Goal: Navigation & Orientation: Find specific page/section

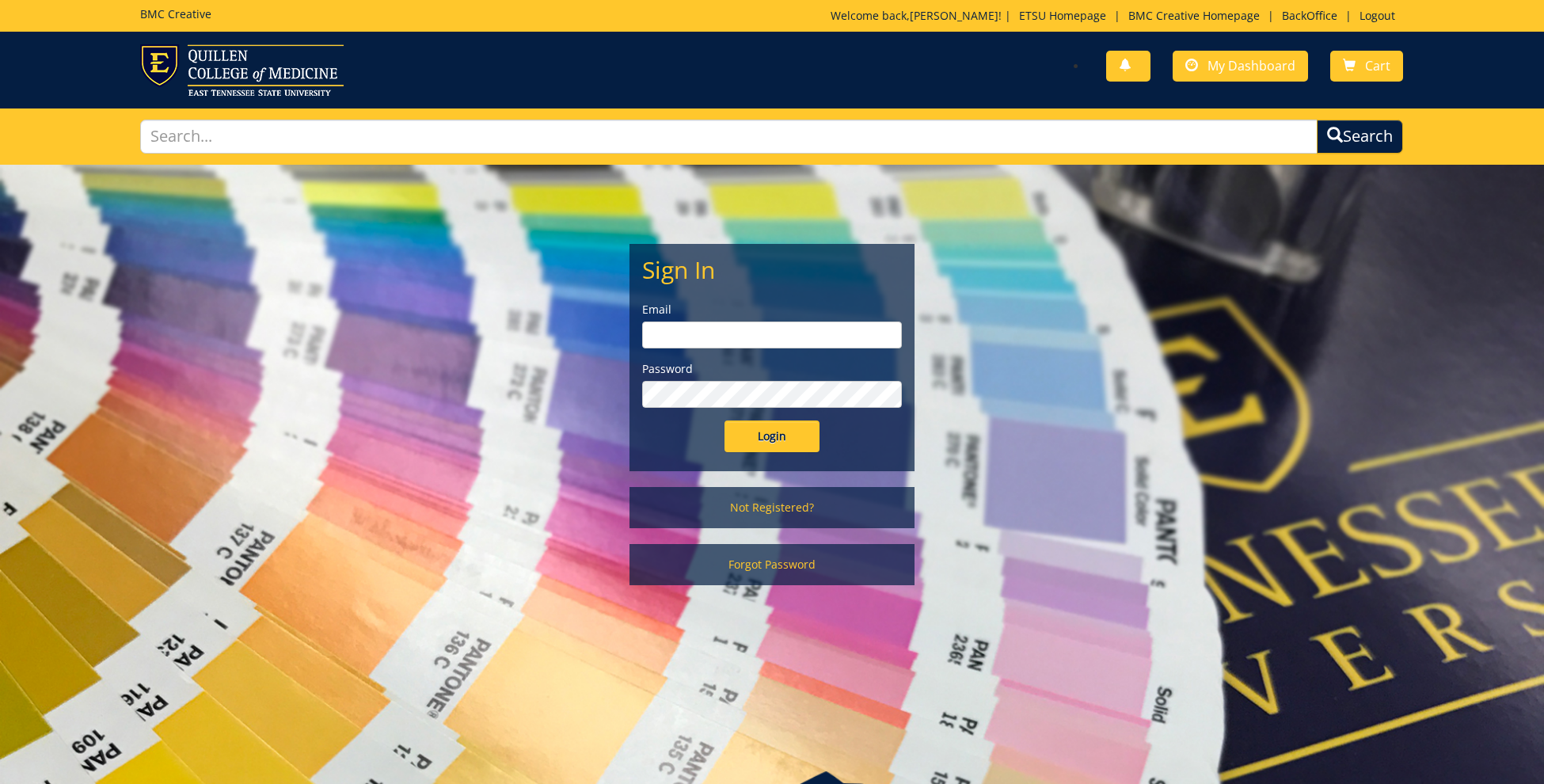
type input "[EMAIL_ADDRESS][DOMAIN_NAME]"
click at [777, 437] on input "Login" at bounding box center [772, 437] width 95 height 32
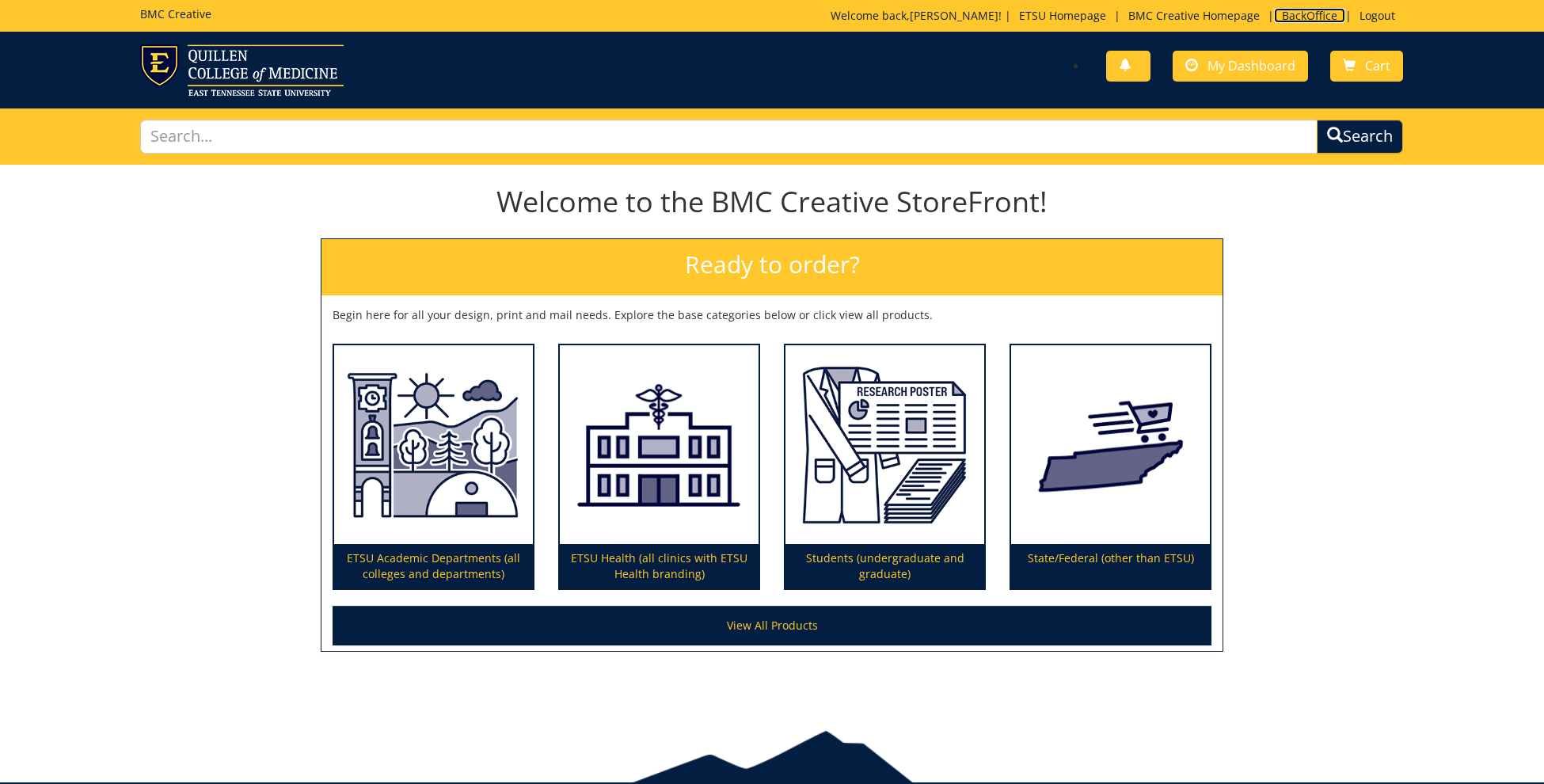
click at [1307, 16] on link "BackOffice" at bounding box center [1310, 15] width 71 height 15
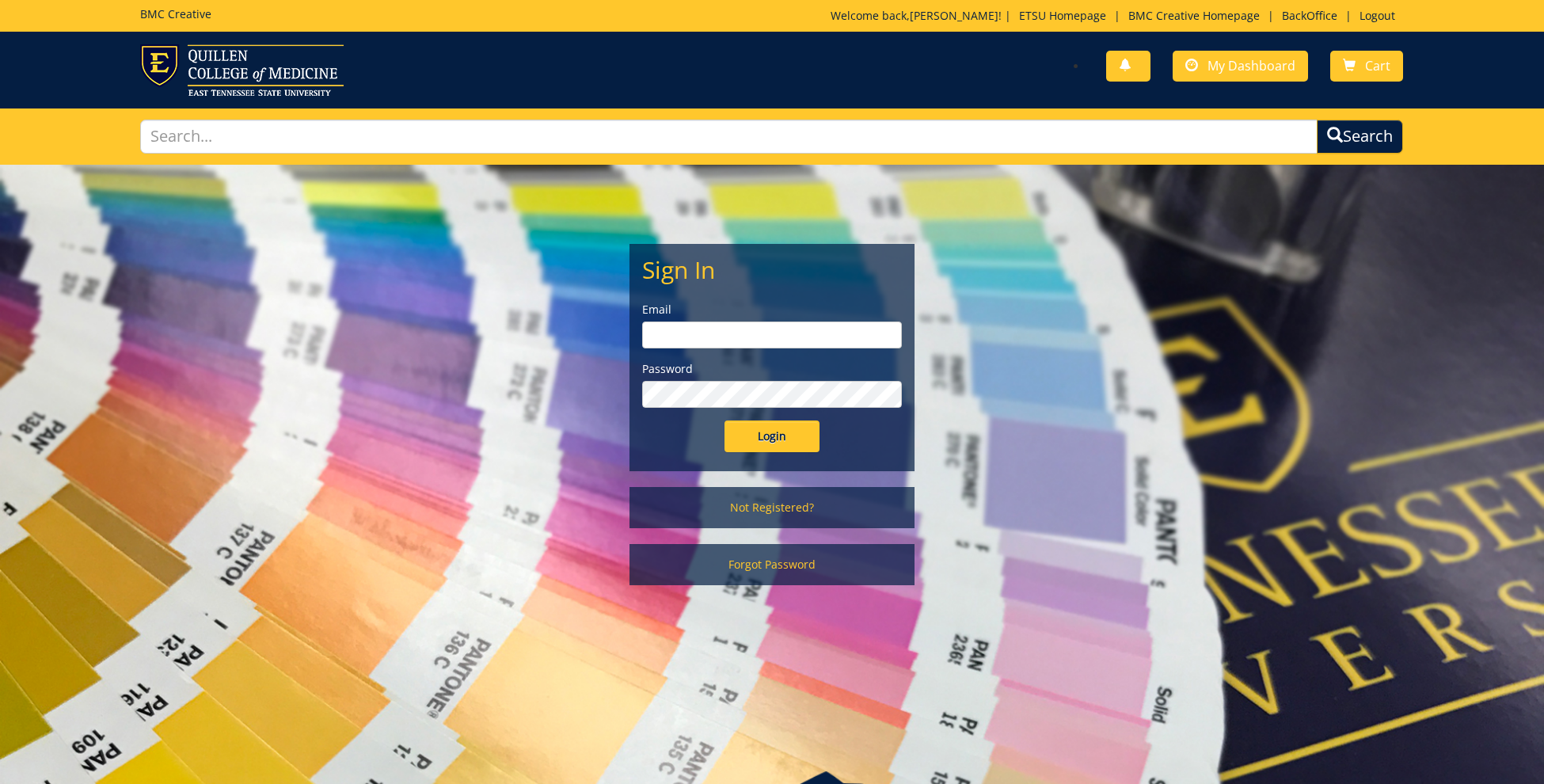
type input "ares@etsu.edu"
click at [767, 448] on input "Login" at bounding box center [772, 437] width 95 height 32
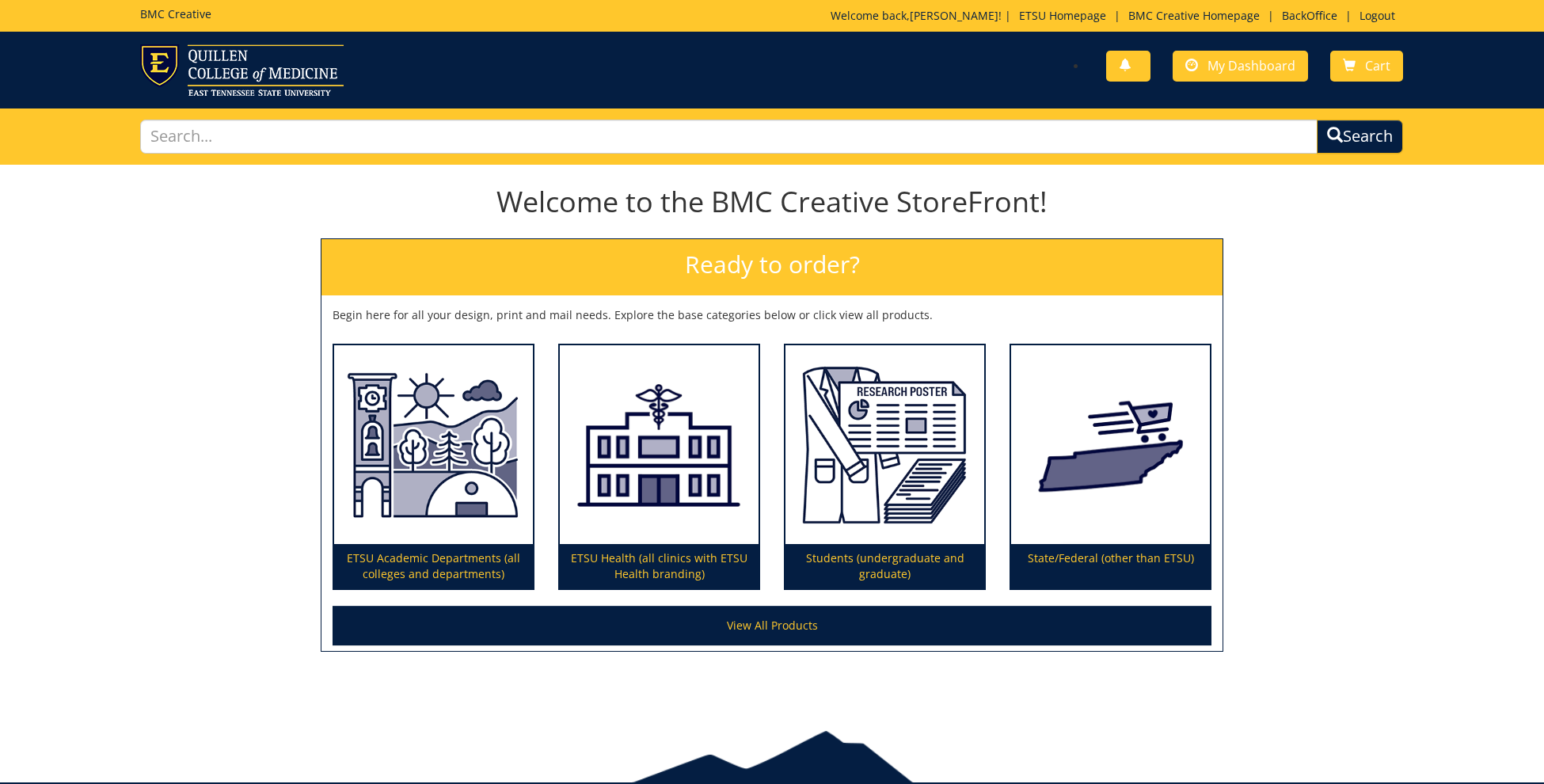
scroll to position [6, 0]
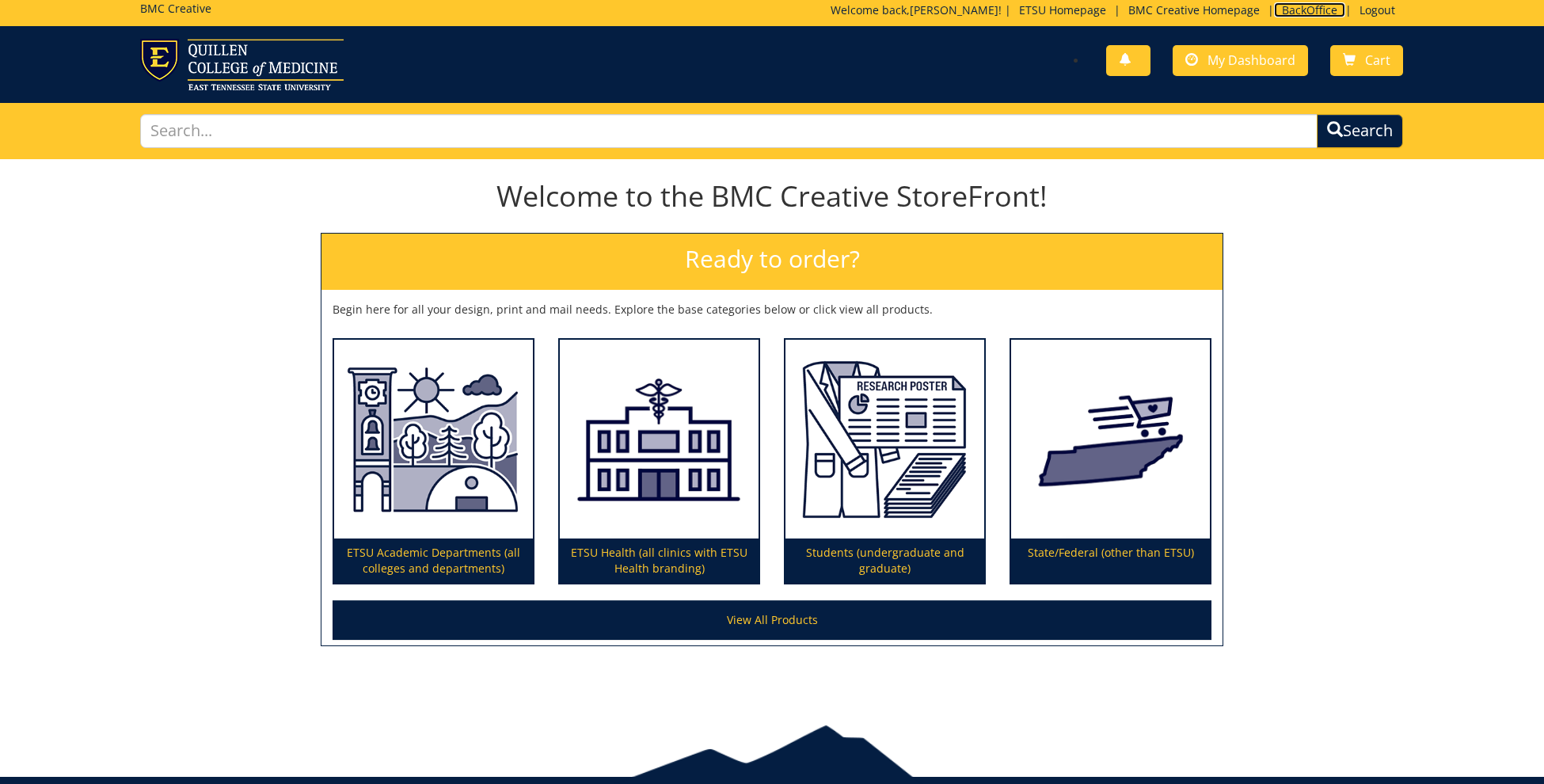
click at [1324, 8] on link "BackOffice" at bounding box center [1310, 10] width 71 height 15
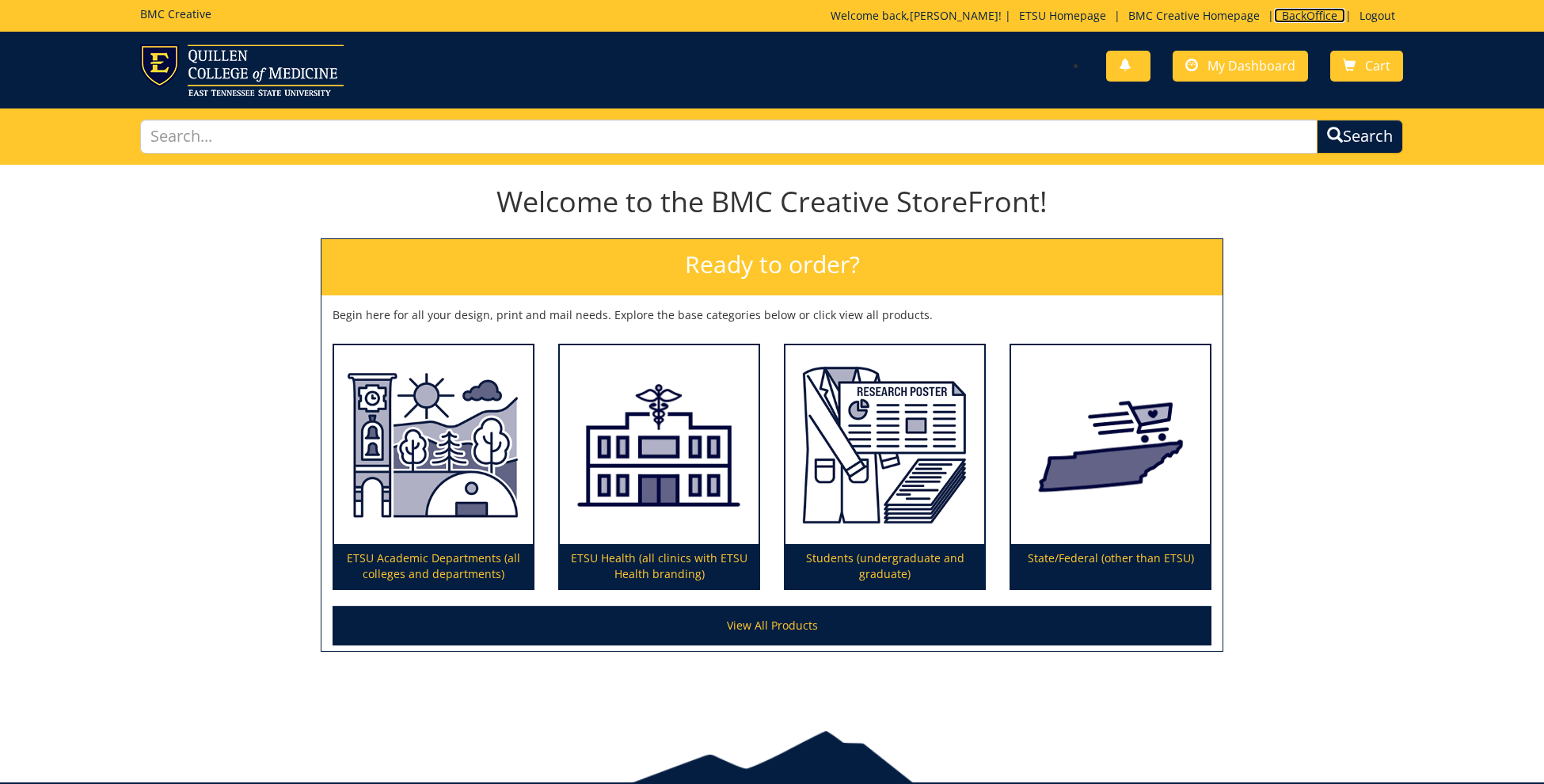
click at [1313, 18] on link "BackOffice" at bounding box center [1310, 15] width 71 height 15
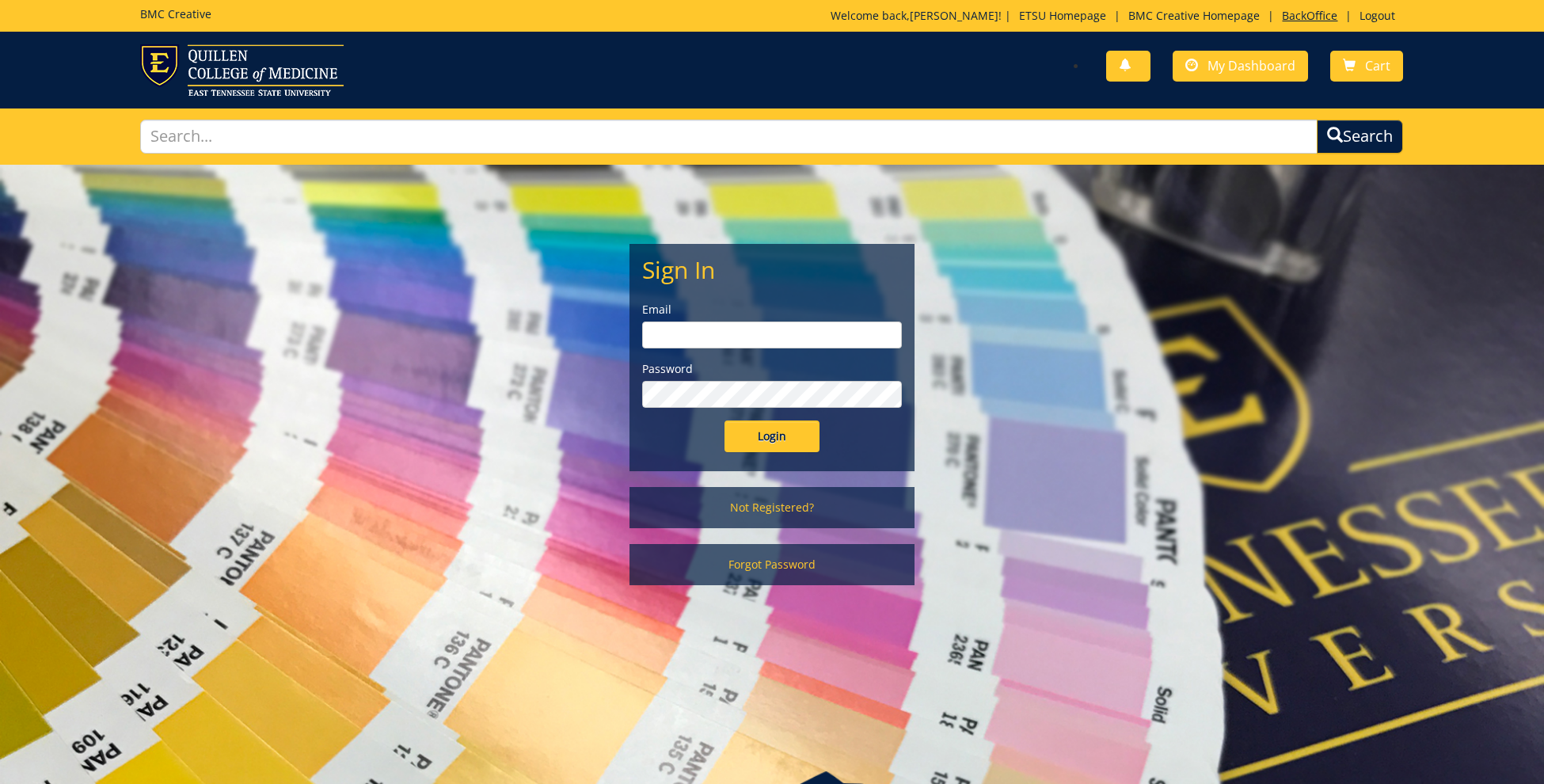
type input "[EMAIL_ADDRESS][DOMAIN_NAME]"
click at [1304, 12] on link "BackOffice" at bounding box center [1310, 15] width 71 height 15
